Goal: Transaction & Acquisition: Obtain resource

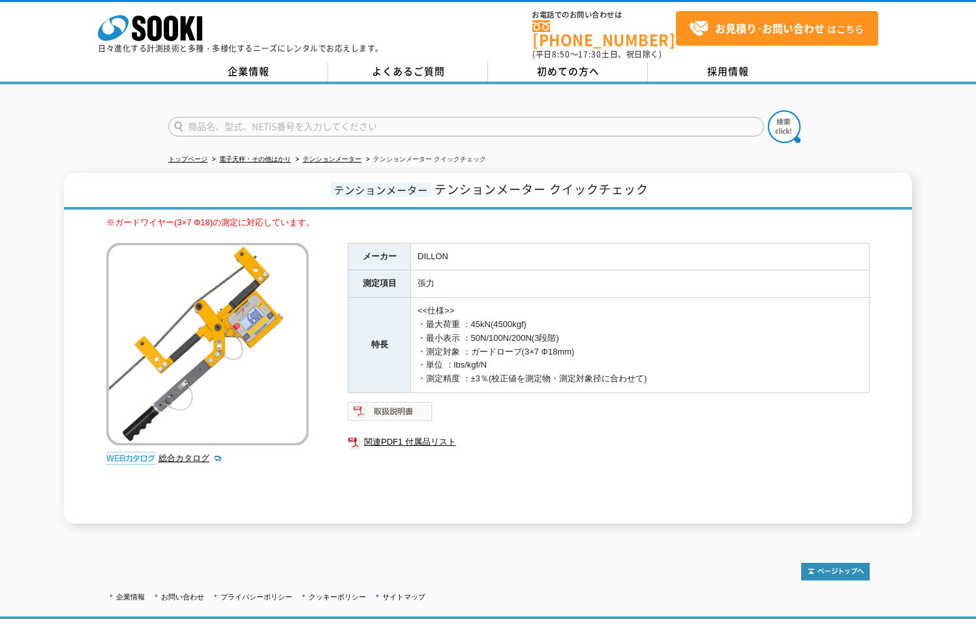
click at [397, 403] on img at bounding box center [391, 411] width 86 height 21
